Goal: Task Accomplishment & Management: Use online tool/utility

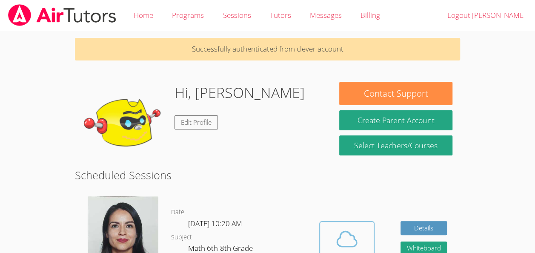
click at [353, 227] on icon at bounding box center [347, 239] width 24 height 24
click at [344, 237] on icon at bounding box center [347, 239] width 24 height 24
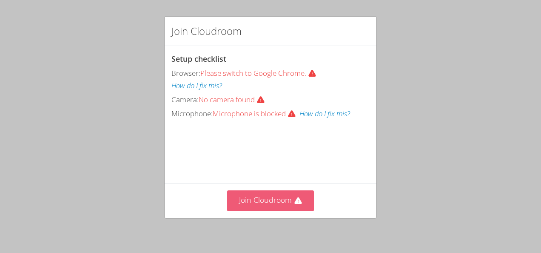
click at [269, 199] on button "Join Cloudroom" at bounding box center [270, 200] width 87 height 21
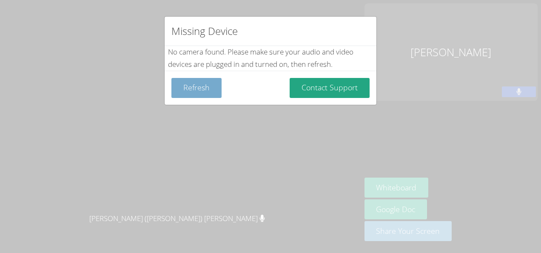
click at [199, 89] on button "Refresh" at bounding box center [197, 88] width 50 height 20
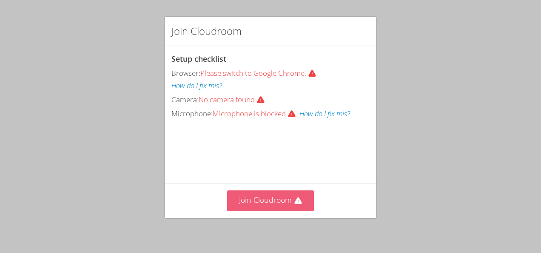
click at [256, 198] on button "Join Cloudroom" at bounding box center [270, 200] width 87 height 21
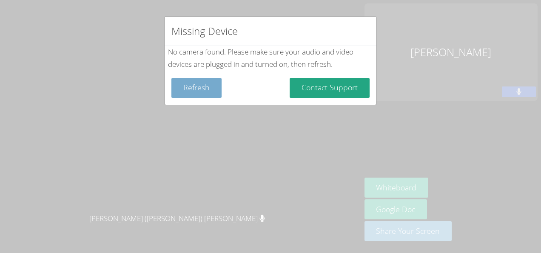
click at [200, 91] on button "Refresh" at bounding box center [197, 88] width 50 height 20
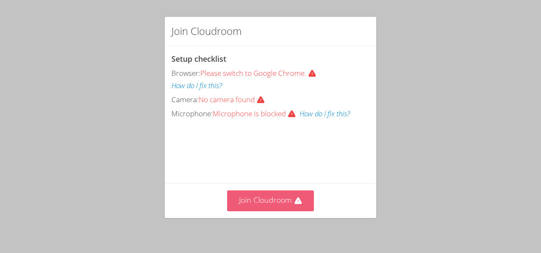
click at [254, 198] on button "Join Cloudroom" at bounding box center [270, 200] width 87 height 21
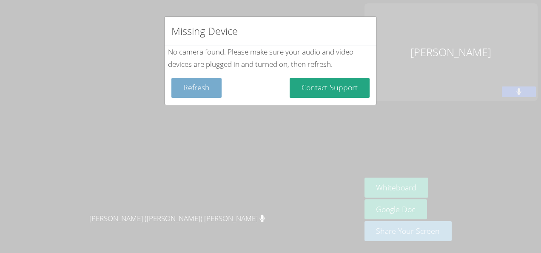
click at [208, 87] on button "Refresh" at bounding box center [197, 88] width 50 height 20
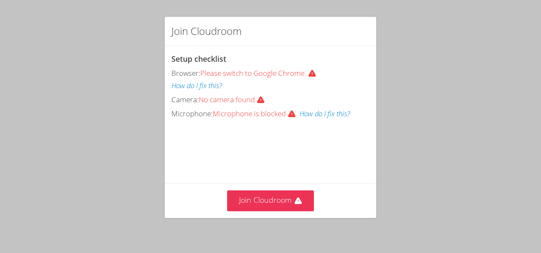
click at [261, 175] on video at bounding box center [236, 158] width 128 height 64
click at [266, 183] on div "Join Cloudroom" at bounding box center [271, 200] width 212 height 35
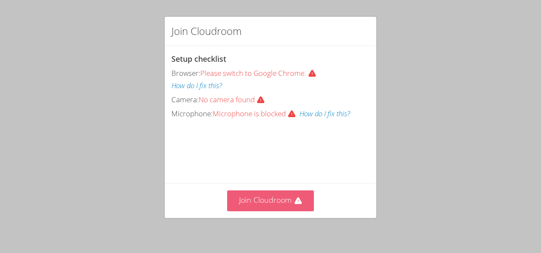
click at [263, 203] on button "Join Cloudroom" at bounding box center [270, 200] width 87 height 21
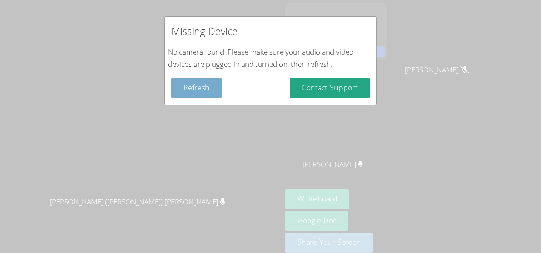
click at [202, 91] on button "Refresh" at bounding box center [197, 88] width 50 height 20
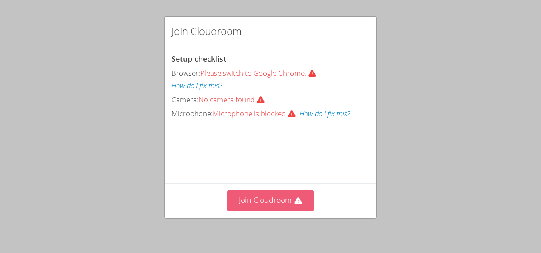
click at [249, 205] on button "Join Cloudroom" at bounding box center [270, 200] width 87 height 21
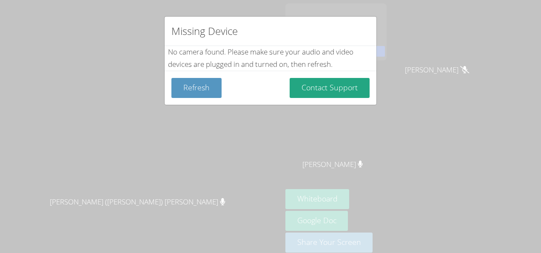
click at [290, 136] on div "Missing Device No camera found . Please make sure your audio and video devices …" at bounding box center [270, 126] width 541 height 253
click at [289, 153] on div "Missing Device No camera found . Please make sure your audio and video devices …" at bounding box center [270, 126] width 541 height 253
click at [203, 79] on button "Refresh" at bounding box center [197, 88] width 50 height 20
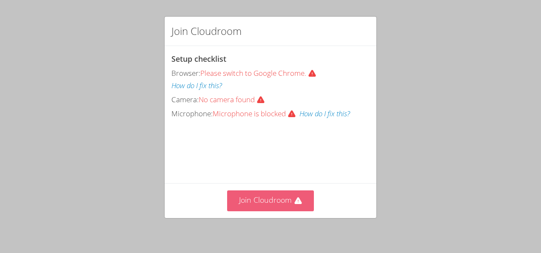
click at [287, 197] on button "Join Cloudroom" at bounding box center [270, 200] width 87 height 21
click at [247, 198] on button "Join Cloudroom" at bounding box center [270, 200] width 87 height 21
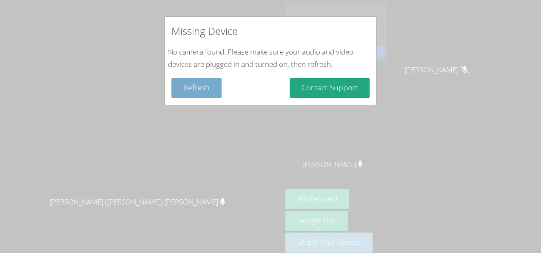
click at [215, 81] on button "Refresh" at bounding box center [197, 88] width 50 height 20
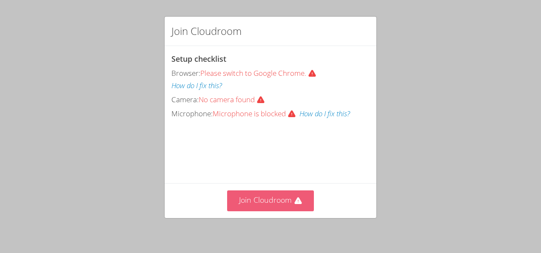
click at [271, 203] on button "Join Cloudroom" at bounding box center [270, 200] width 87 height 21
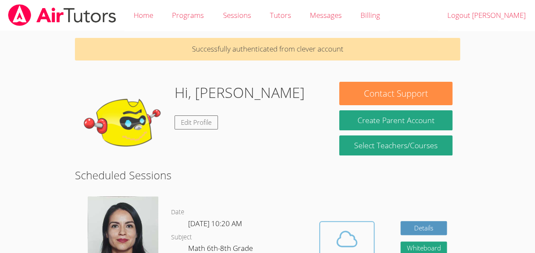
click at [352, 251] on div "Cloud Room" at bounding box center [346, 257] width 43 height 12
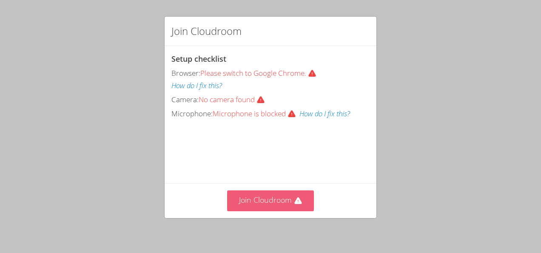
click at [251, 200] on button "Join Cloudroom" at bounding box center [270, 200] width 87 height 21
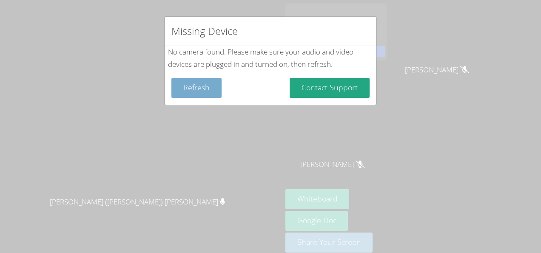
click at [203, 89] on button "Refresh" at bounding box center [197, 88] width 50 height 20
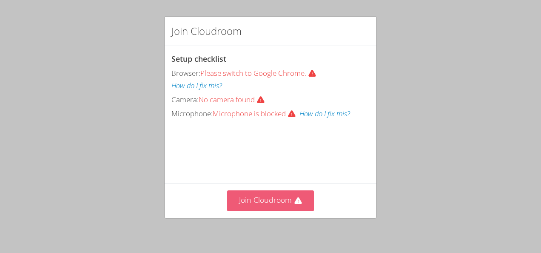
click at [271, 199] on button "Join Cloudroom" at bounding box center [270, 200] width 87 height 21
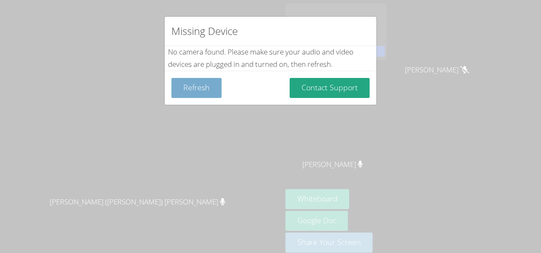
click at [199, 90] on button "Refresh" at bounding box center [197, 88] width 50 height 20
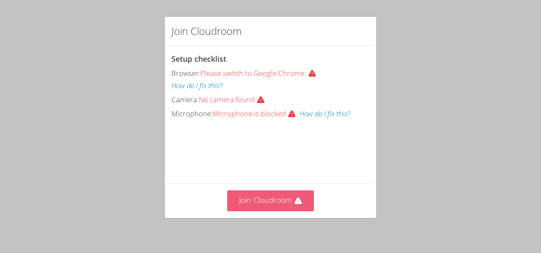
click at [245, 203] on button "Join Cloudroom" at bounding box center [270, 200] width 87 height 21
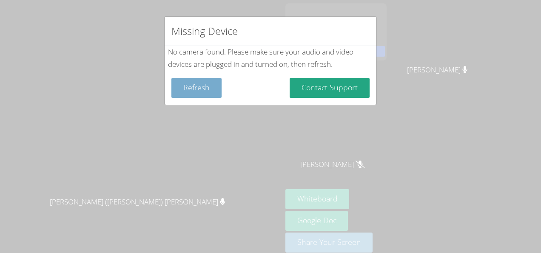
click at [197, 90] on button "Refresh" at bounding box center [197, 88] width 50 height 20
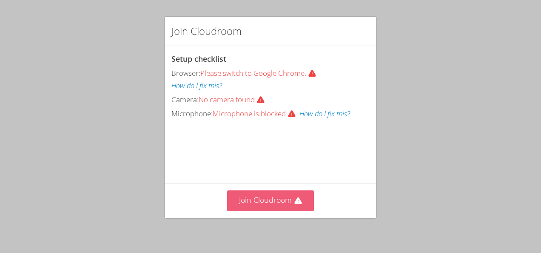
click at [278, 204] on button "Join Cloudroom" at bounding box center [270, 200] width 87 height 21
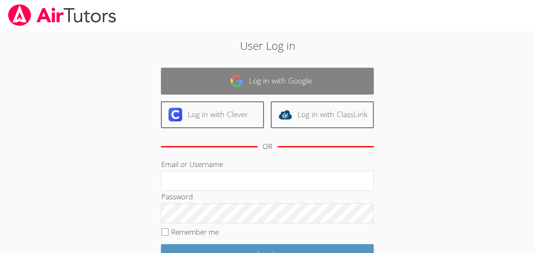
click at [232, 83] on img at bounding box center [237, 81] width 14 height 14
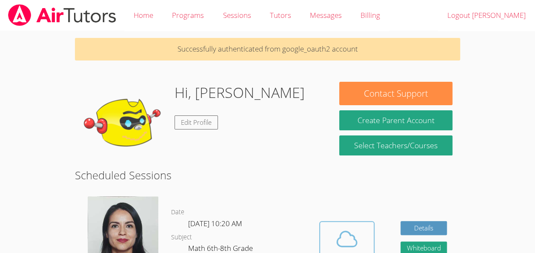
click at [360, 227] on span at bounding box center [346, 239] width 43 height 24
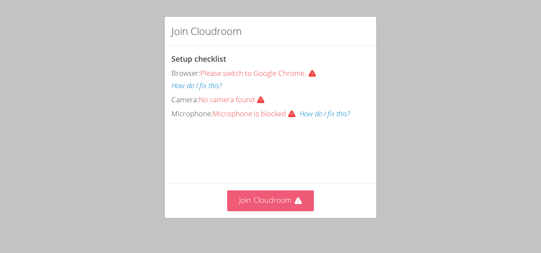
click at [295, 202] on icon at bounding box center [298, 200] width 7 height 7
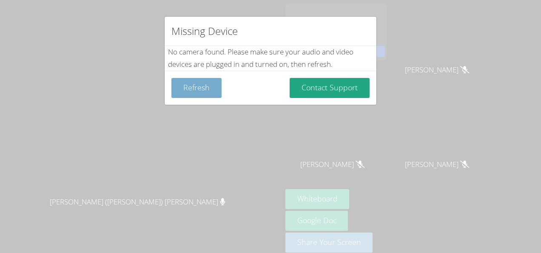
click at [178, 94] on button "Refresh" at bounding box center [197, 88] width 50 height 20
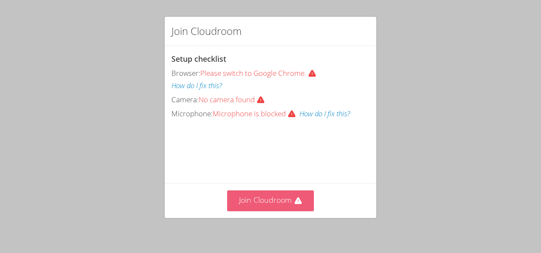
click at [229, 199] on button "Join Cloudroom" at bounding box center [270, 200] width 87 height 21
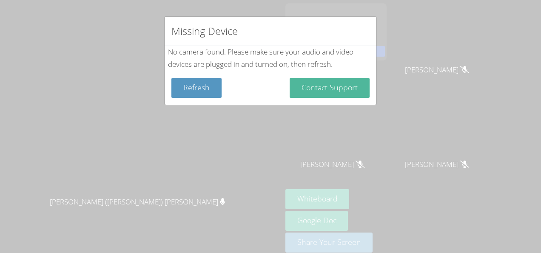
click at [311, 86] on button "Contact Support" at bounding box center [330, 88] width 80 height 20
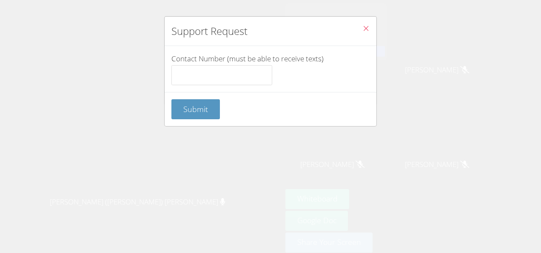
click at [363, 26] on icon "Close" at bounding box center [366, 28] width 7 height 7
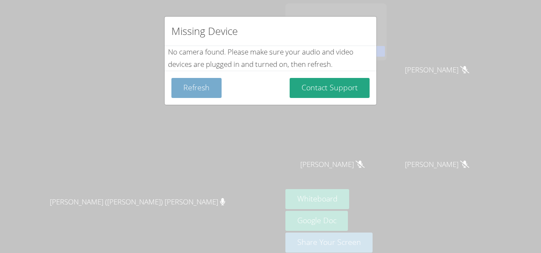
click at [190, 92] on button "Refresh" at bounding box center [197, 88] width 50 height 20
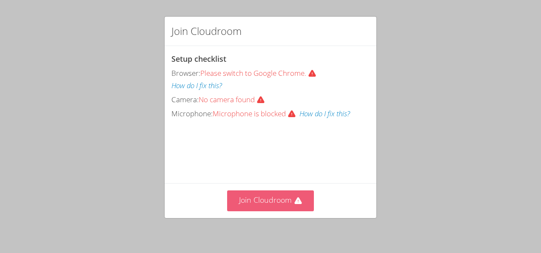
click at [261, 201] on button "Join Cloudroom" at bounding box center [270, 200] width 87 height 21
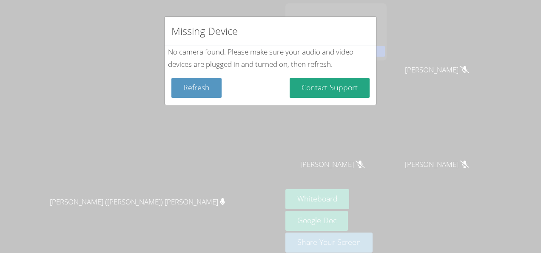
click at [329, 197] on div "Missing Device No camera found . Please make sure your audio and video devices …" at bounding box center [270, 126] width 541 height 253
click at [348, 120] on div "Missing Device No camera found . Please make sure your audio and video devices …" at bounding box center [270, 126] width 541 height 253
click at [199, 87] on button "Refresh" at bounding box center [197, 88] width 50 height 20
